Goal: Task Accomplishment & Management: Manage account settings

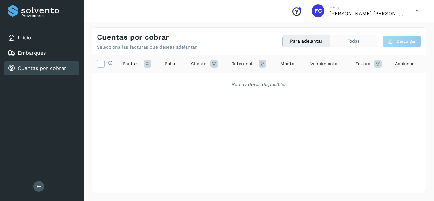
click at [369, 37] on button "Todas" at bounding box center [353, 41] width 47 height 12
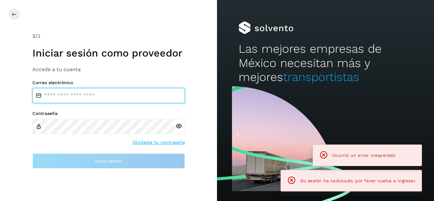
type input "**********"
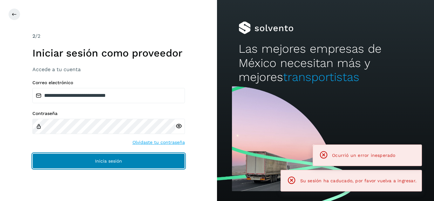
click at [139, 166] on button "Inicia sesión" at bounding box center [108, 161] width 153 height 15
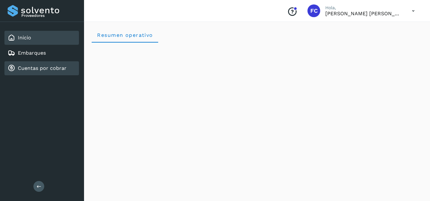
click at [37, 67] on link "Cuentas por cobrar" at bounding box center [42, 68] width 49 height 6
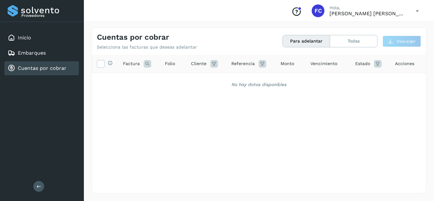
click at [314, 44] on button "Para adelantar" at bounding box center [306, 41] width 47 height 12
click at [319, 45] on button "Para adelantar" at bounding box center [306, 41] width 47 height 12
